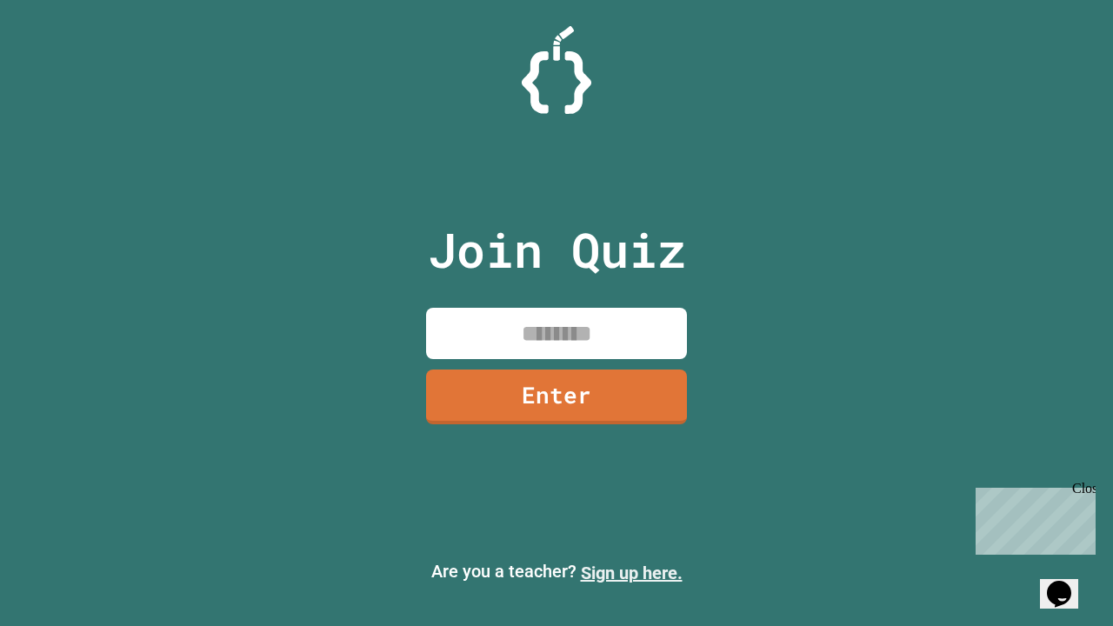
click at [631, 573] on link "Sign up here." at bounding box center [632, 573] width 102 height 21
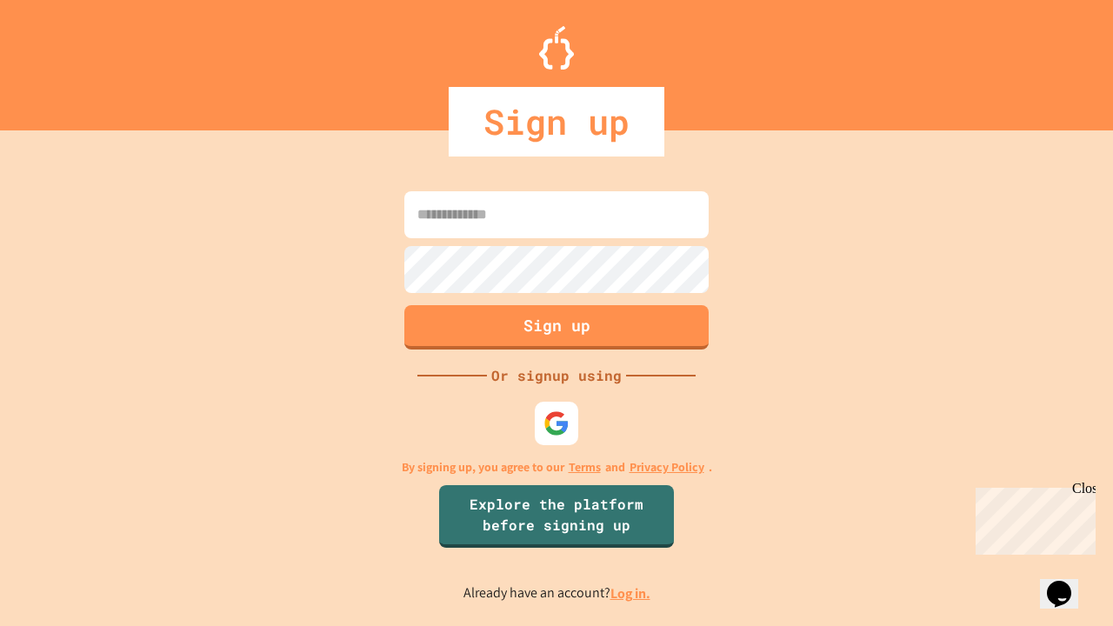
click at [631, 593] on link "Log in." at bounding box center [631, 593] width 40 height 18
